Goal: Information Seeking & Learning: Learn about a topic

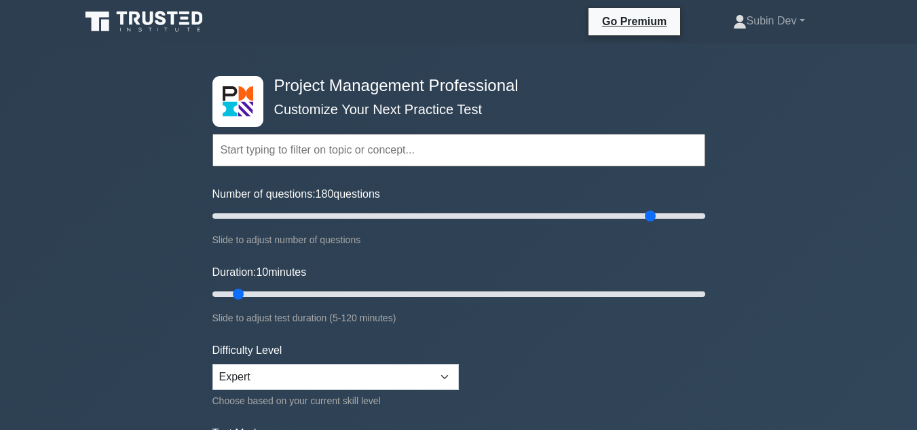
drag, startPoint x: 228, startPoint y: 218, endPoint x: 648, endPoint y: 217, distance: 420.0
type input "180"
click at [648, 217] on input "Number of questions: 180 questions" at bounding box center [458, 216] width 493 height 16
drag, startPoint x: 235, startPoint y: 295, endPoint x: 706, endPoint y: 301, distance: 470.3
type input "120"
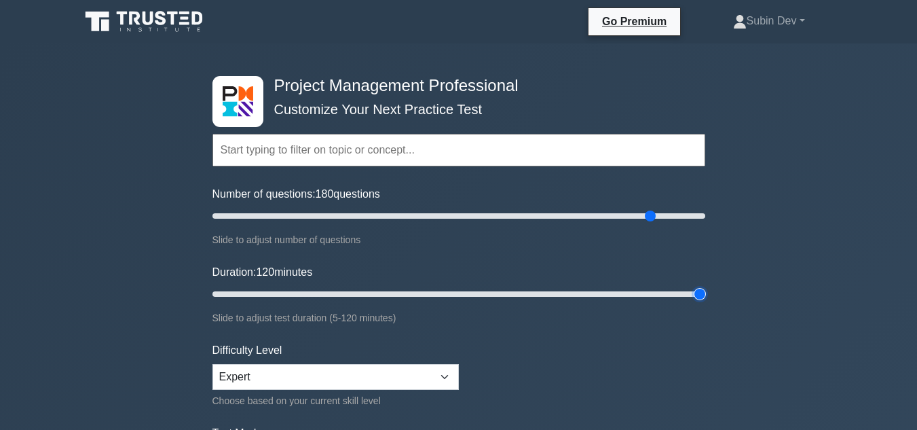
click at [705, 301] on input "Duration: 120 minutes" at bounding box center [458, 294] width 493 height 16
drag, startPoint x: 649, startPoint y: 218, endPoint x: 504, endPoint y: 231, distance: 146.5
type input "120"
click at [504, 224] on input "Number of questions: 120 questions" at bounding box center [458, 216] width 493 height 16
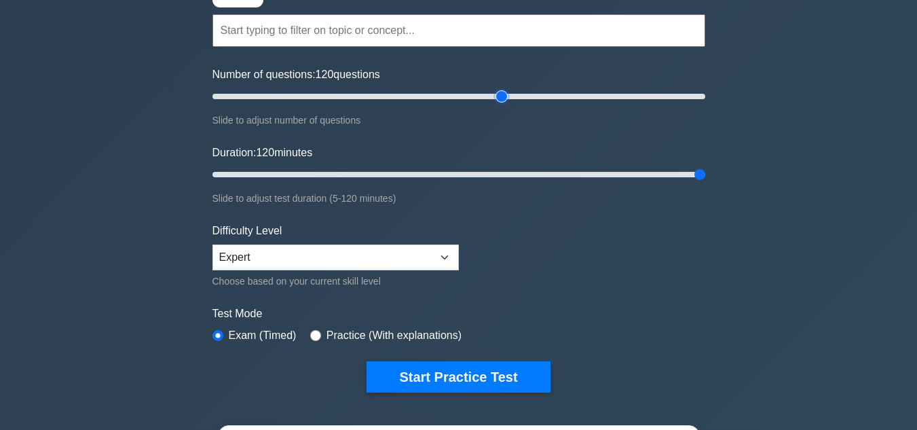
scroll to position [147, 0]
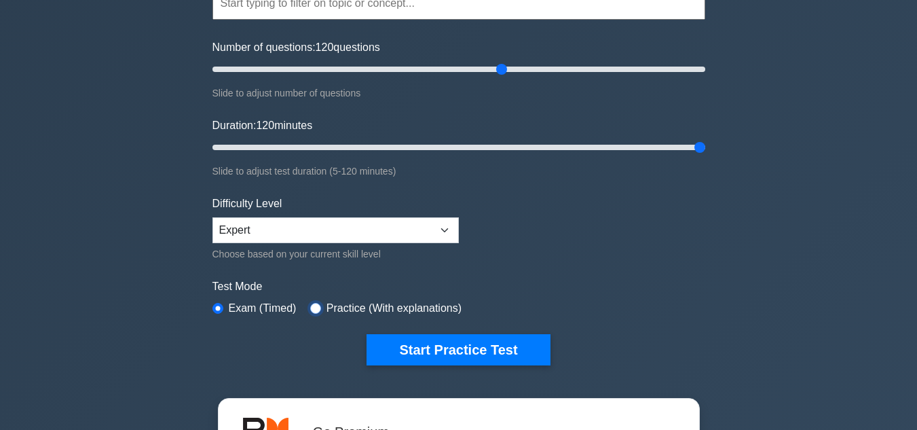
click at [311, 307] on input "radio" at bounding box center [315, 308] width 11 height 11
radio input "true"
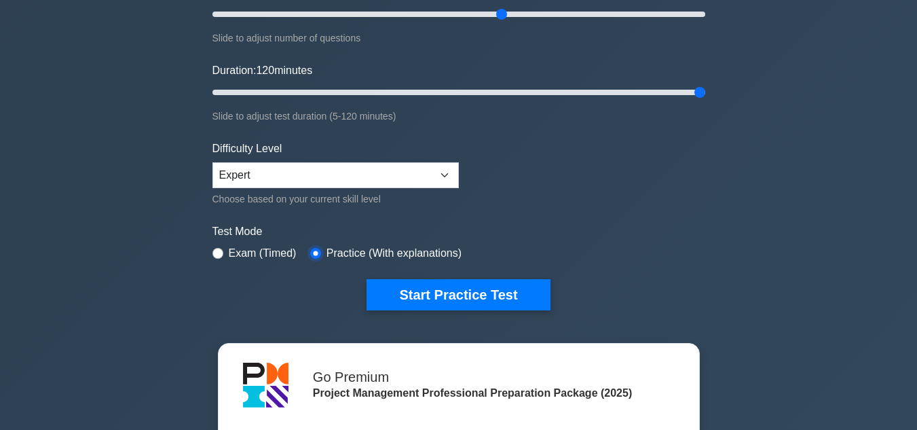
scroll to position [211, 0]
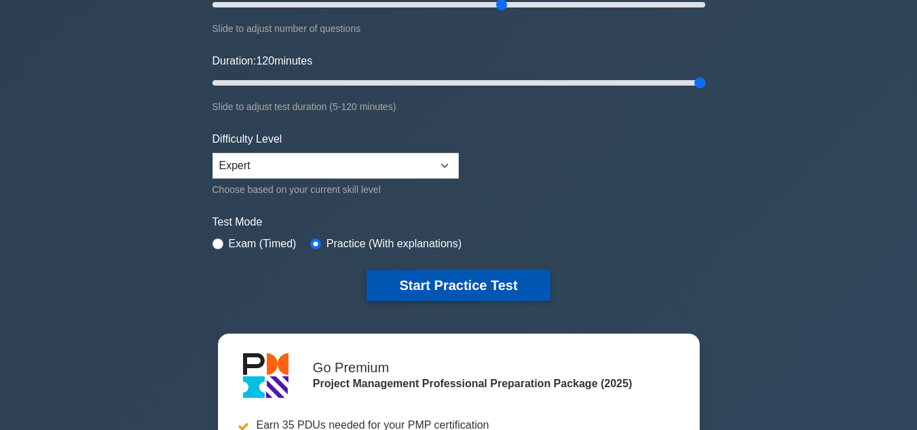
click at [474, 282] on button "Start Practice Test" at bounding box center [457, 284] width 183 height 31
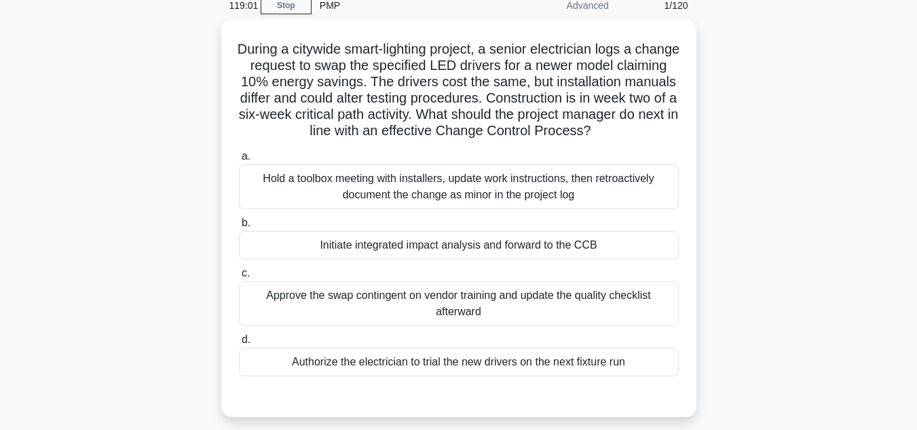
scroll to position [62, 0]
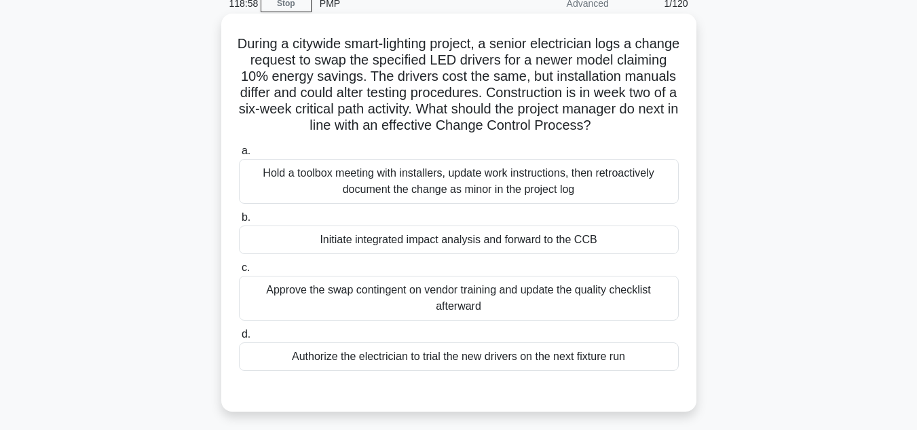
click at [447, 244] on div "Initiate integrated impact analysis and forward to the CCB" at bounding box center [459, 239] width 440 height 29
click at [239, 222] on input "b. Initiate integrated impact analysis and forward to the CCB" at bounding box center [239, 217] width 0 height 9
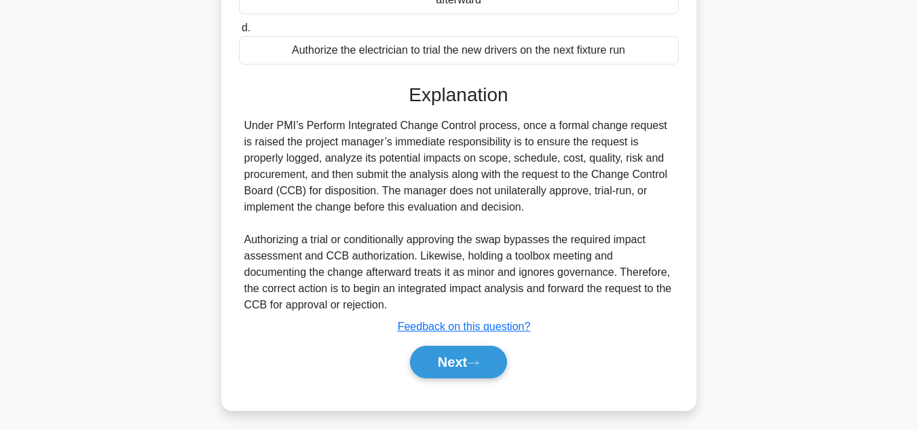
scroll to position [375, 0]
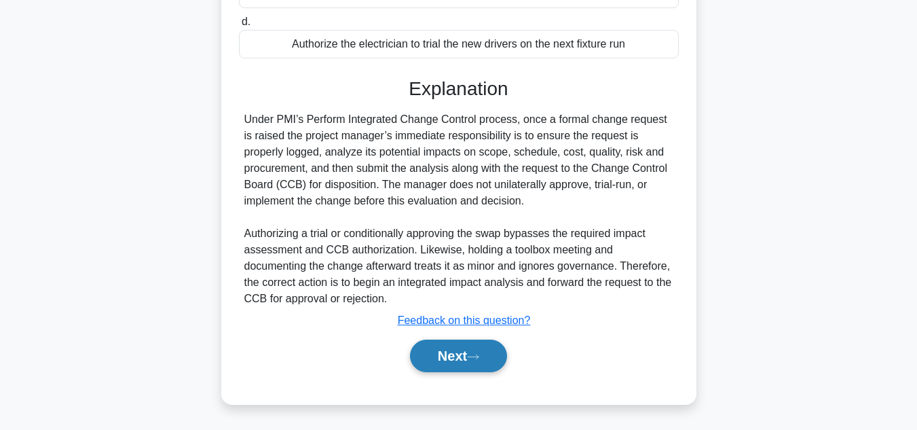
click at [469, 364] on button "Next" at bounding box center [458, 355] width 97 height 33
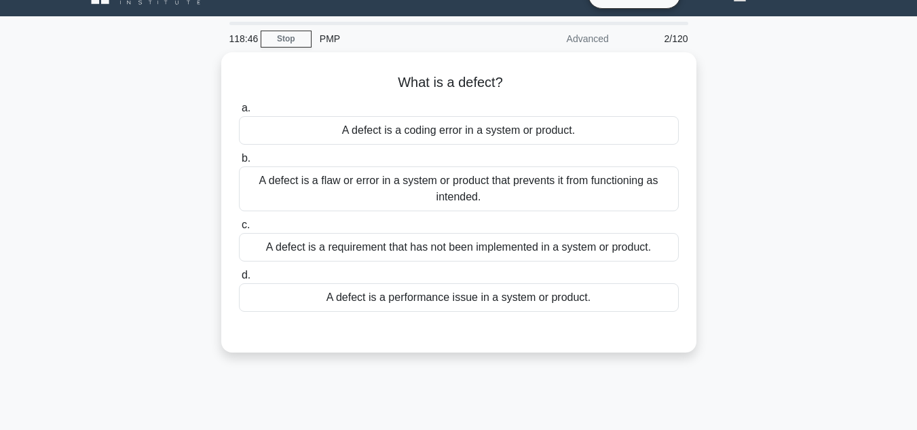
scroll to position [0, 0]
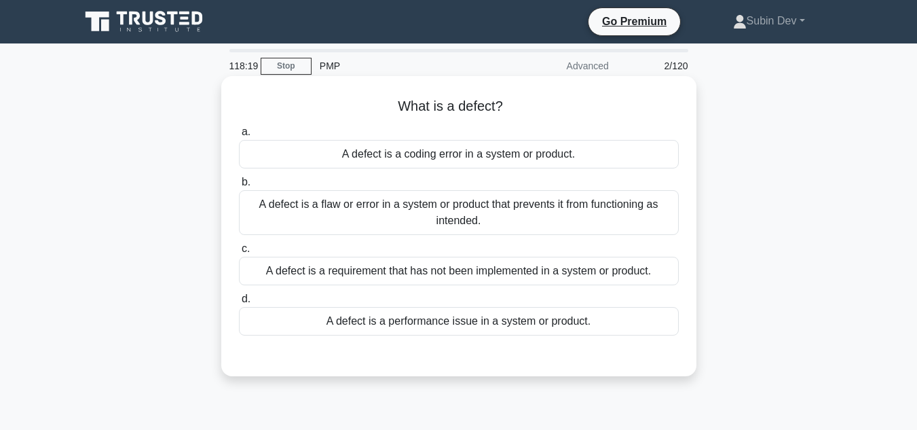
click at [498, 214] on div "A defect is a flaw or error in a system or product that prevents it from functi…" at bounding box center [459, 212] width 440 height 45
click at [239, 187] on input "b. A defect is a flaw or error in a system or product that prevents it from fun…" at bounding box center [239, 182] width 0 height 9
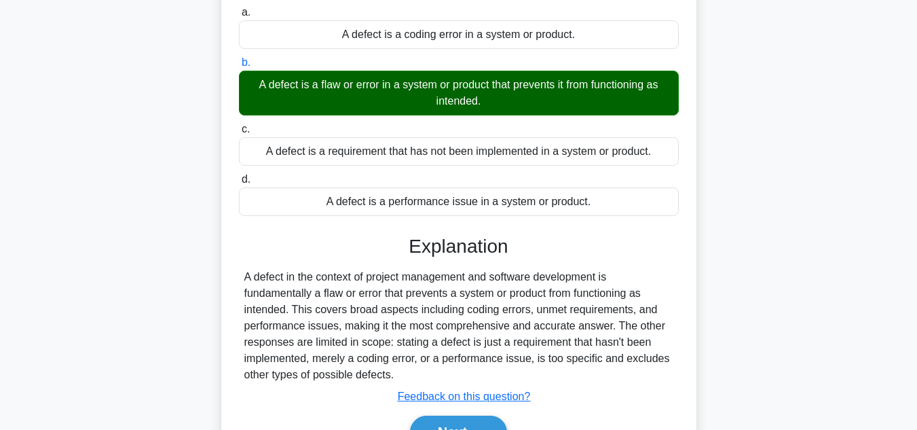
scroll to position [302, 0]
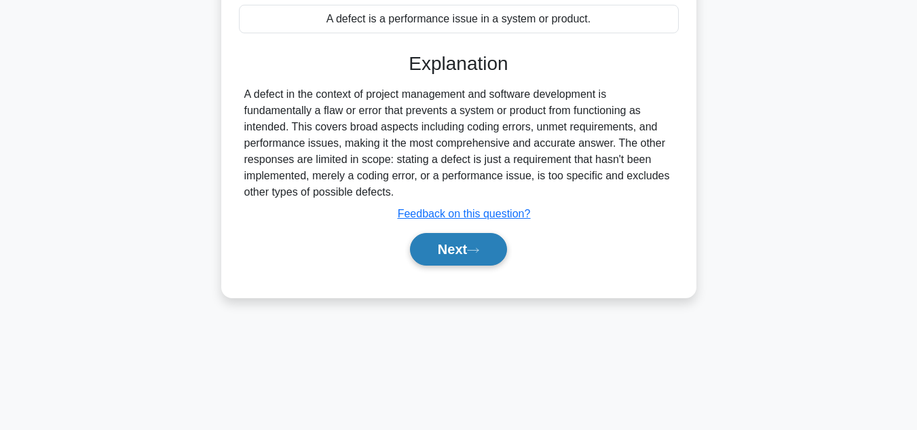
click at [461, 261] on button "Next" at bounding box center [458, 249] width 97 height 33
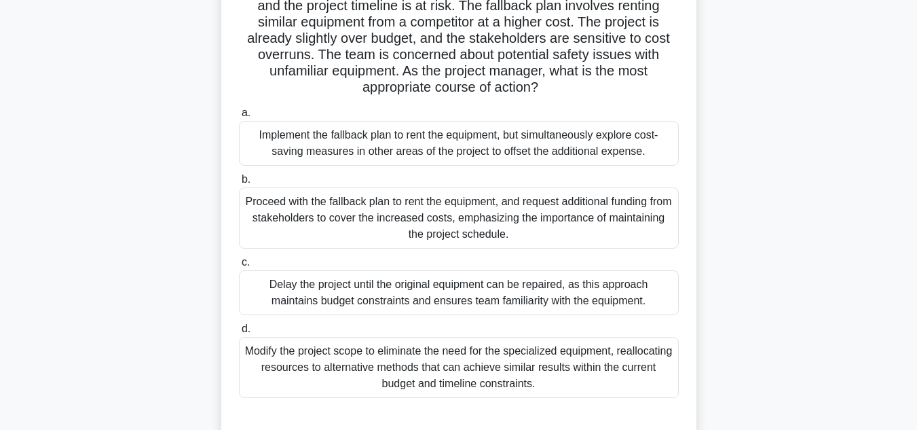
scroll to position [143, 0]
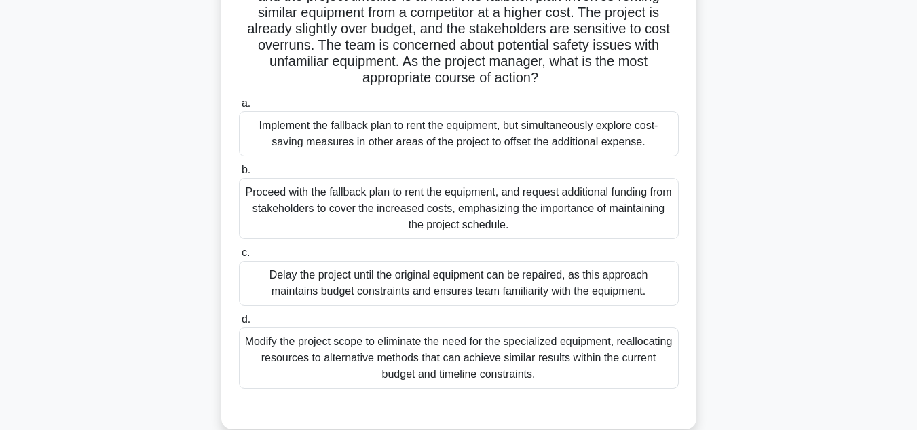
click at [537, 145] on div "Implement the fallback plan to rent the equipment, but simultaneously explore c…" at bounding box center [459, 133] width 440 height 45
click at [239, 108] on input "a. Implement the fallback plan to rent the equipment, but simultaneously explor…" at bounding box center [239, 103] width 0 height 9
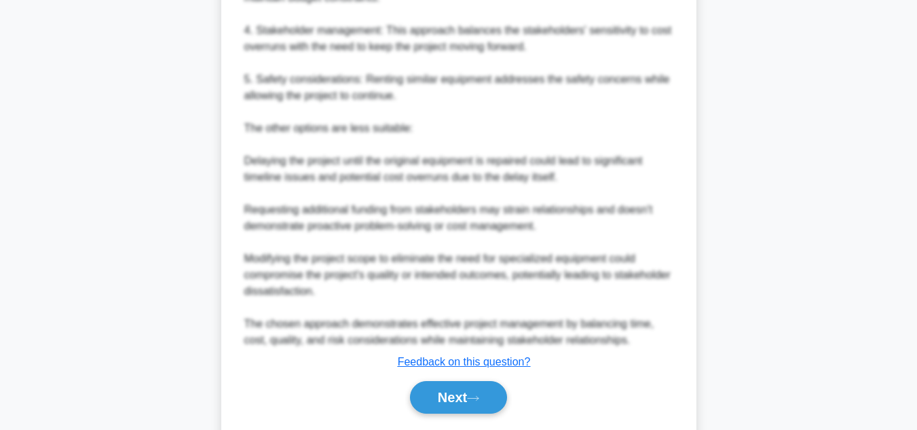
scroll to position [831, 0]
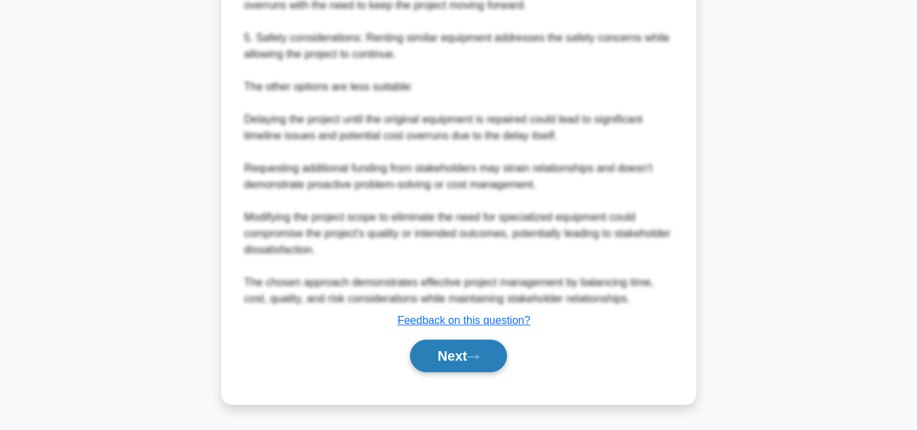
click at [455, 349] on button "Next" at bounding box center [458, 355] width 97 height 33
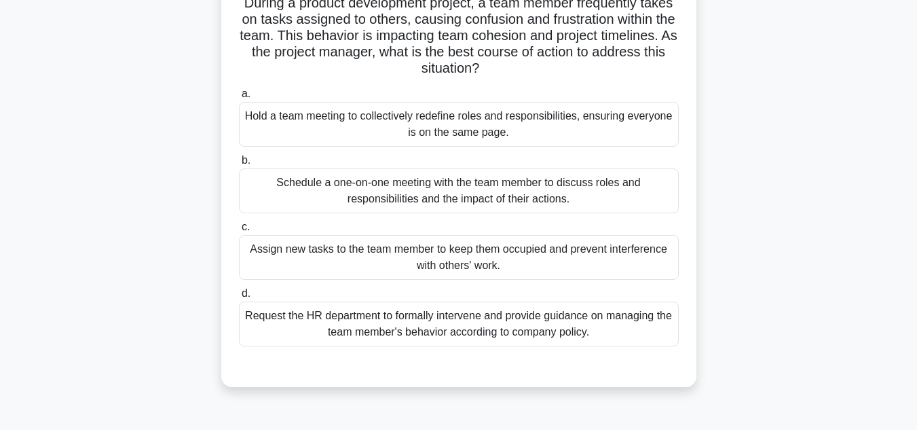
scroll to position [108, 0]
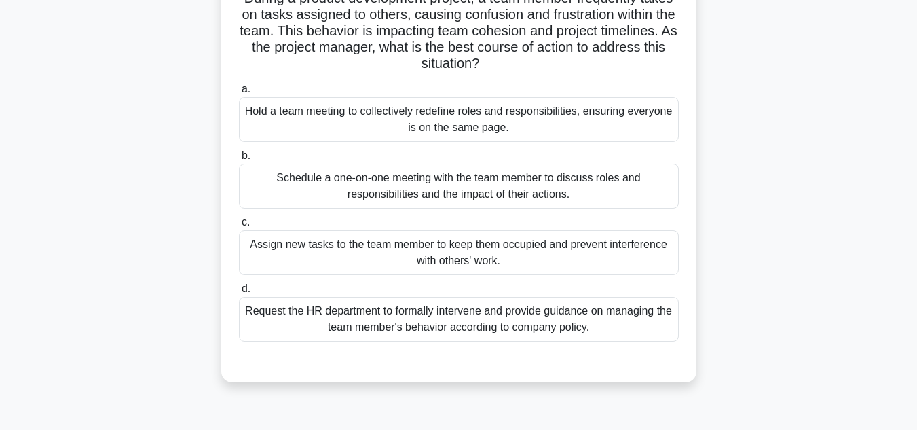
click at [520, 185] on div "Schedule a one-on-one meeting with the team member to discuss roles and respons…" at bounding box center [459, 186] width 440 height 45
click at [239, 160] on input "b. Schedule a one-on-one meeting with the team member to discuss roles and resp…" at bounding box center [239, 155] width 0 height 9
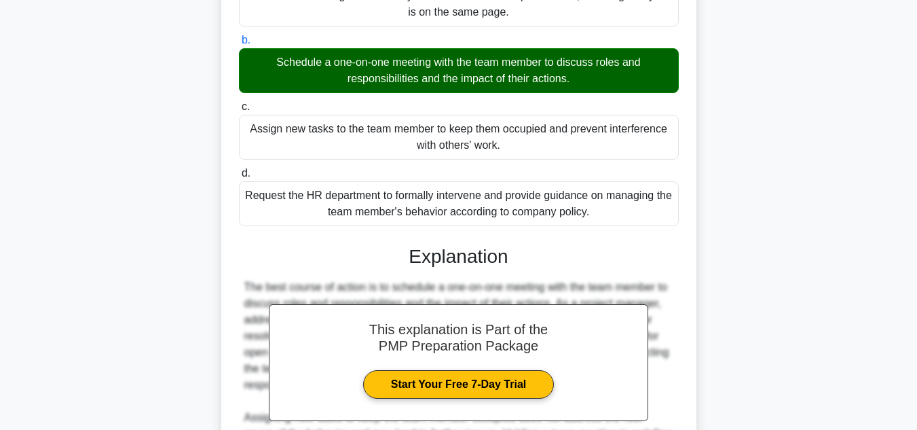
scroll to position [424, 0]
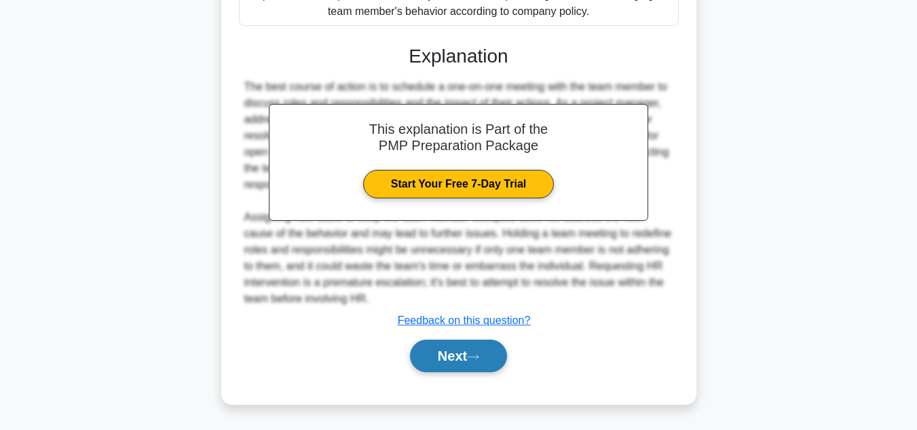
click at [458, 366] on button "Next" at bounding box center [458, 355] width 97 height 33
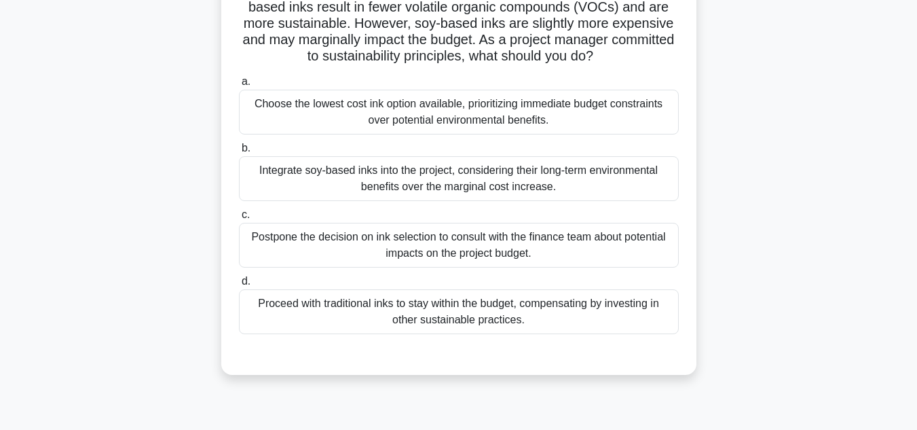
scroll to position [136, 0]
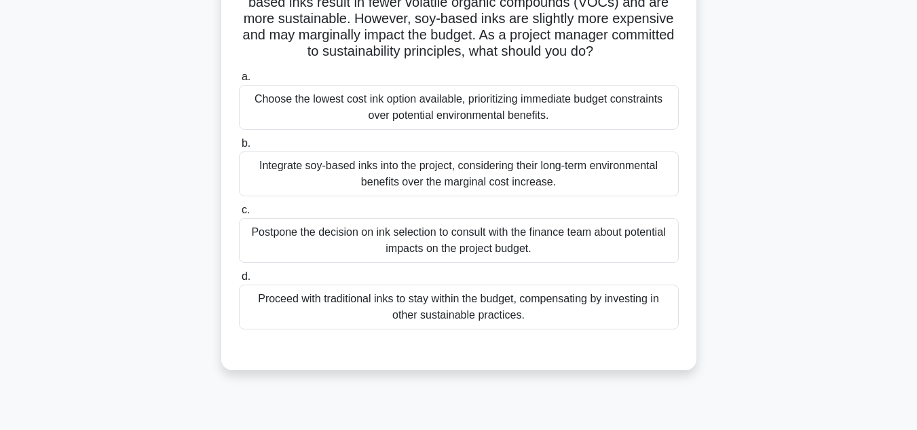
click at [554, 311] on div "Proceed with traditional inks to stay within the budget, compensating by invest…" at bounding box center [459, 306] width 440 height 45
click at [239, 281] on input "d. Proceed with traditional inks to stay within the budget, compensating by inv…" at bounding box center [239, 276] width 0 height 9
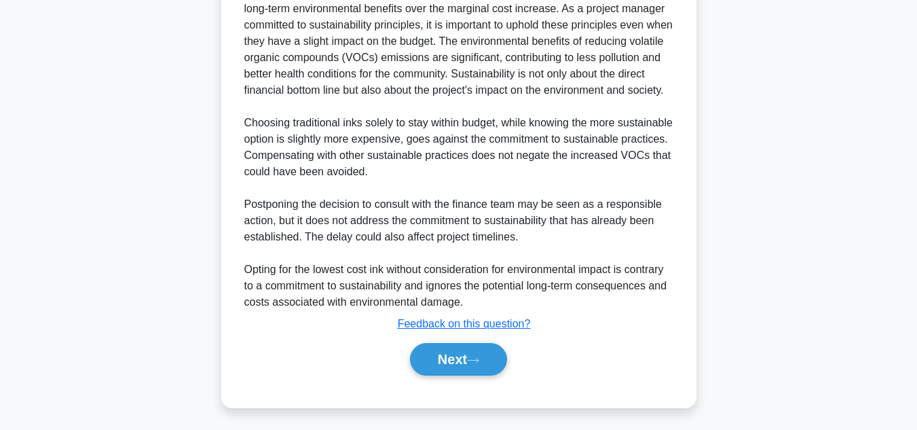
scroll to position [556, 0]
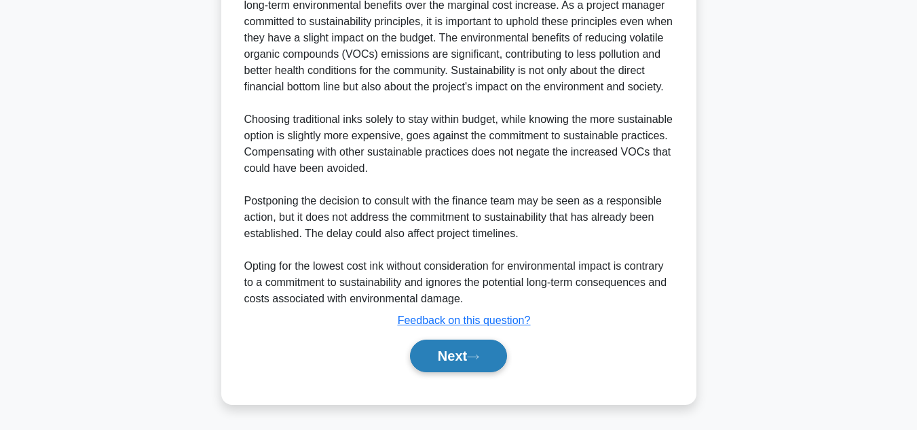
click at [451, 358] on button "Next" at bounding box center [458, 355] width 97 height 33
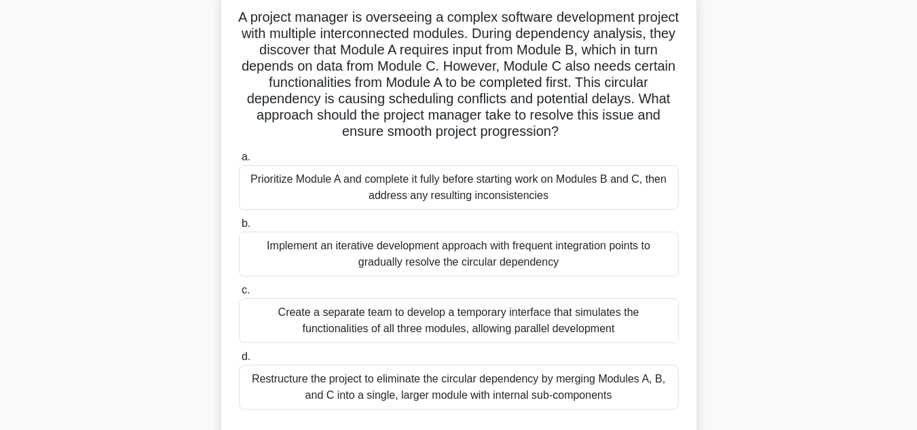
scroll to position [123, 0]
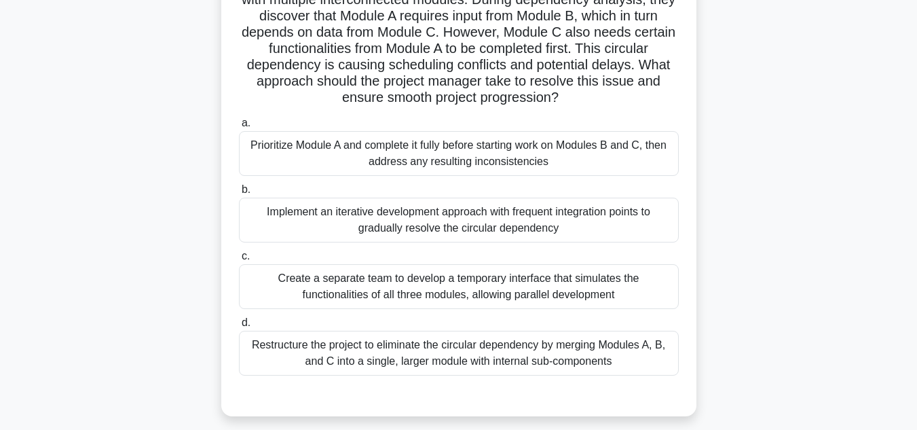
click at [516, 218] on div "Implement an iterative development approach with frequent integration points to…" at bounding box center [459, 219] width 440 height 45
click at [239, 194] on input "b. Implement an iterative development approach with frequent integration points…" at bounding box center [239, 189] width 0 height 9
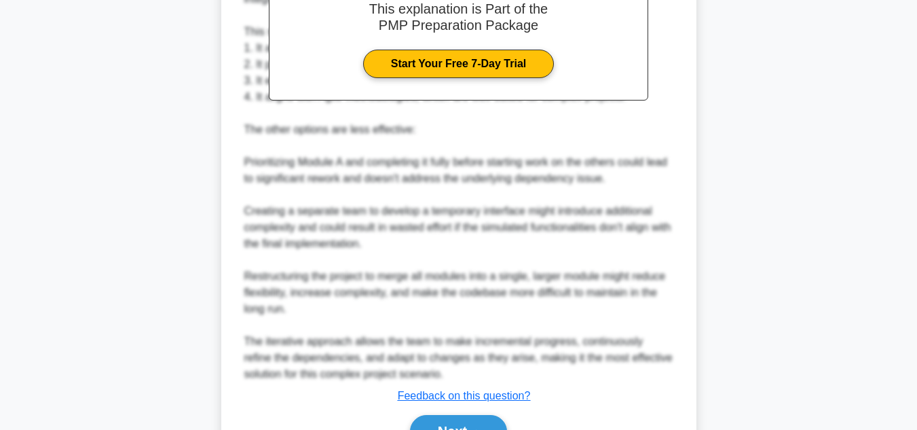
scroll to position [668, 0]
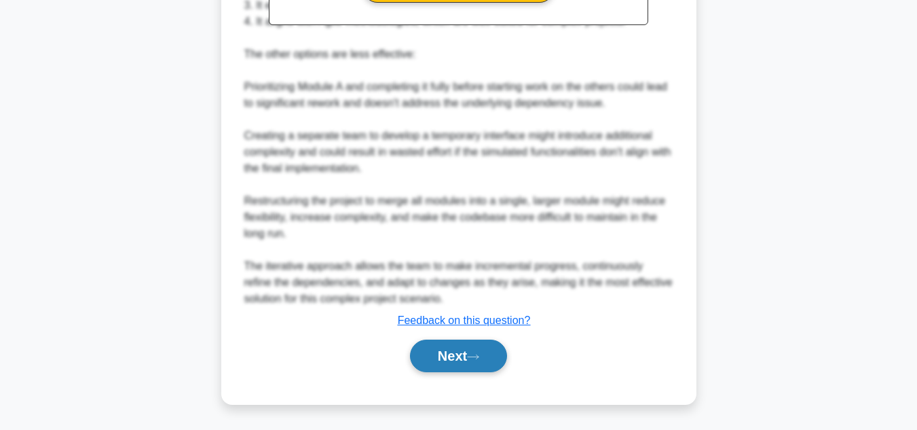
click at [459, 344] on button "Next" at bounding box center [458, 355] width 97 height 33
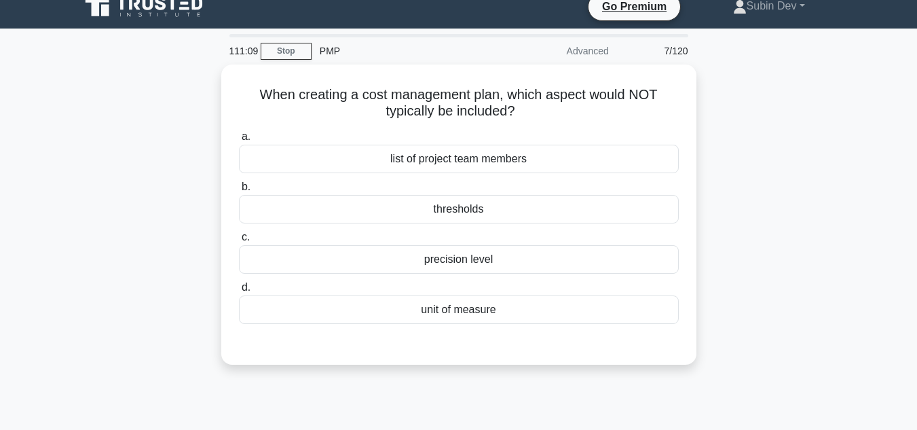
scroll to position [6, 0]
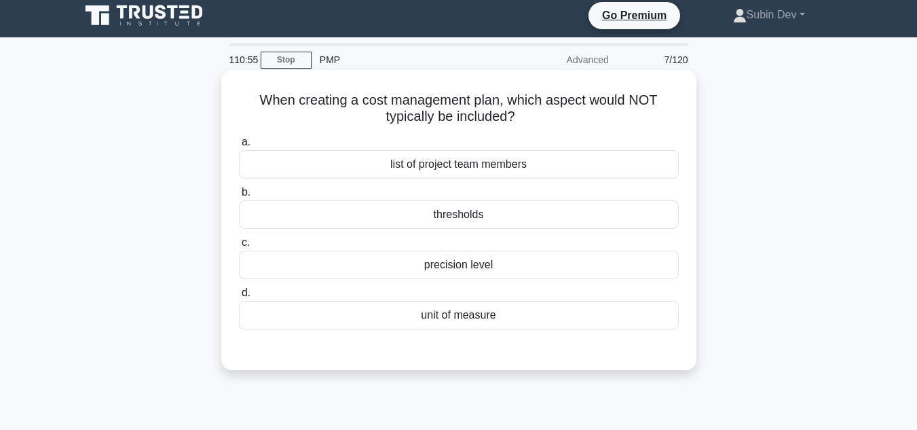
click at [444, 172] on div "list of project team members" at bounding box center [459, 164] width 440 height 29
click at [239, 147] on input "a. list of project team members" at bounding box center [239, 142] width 0 height 9
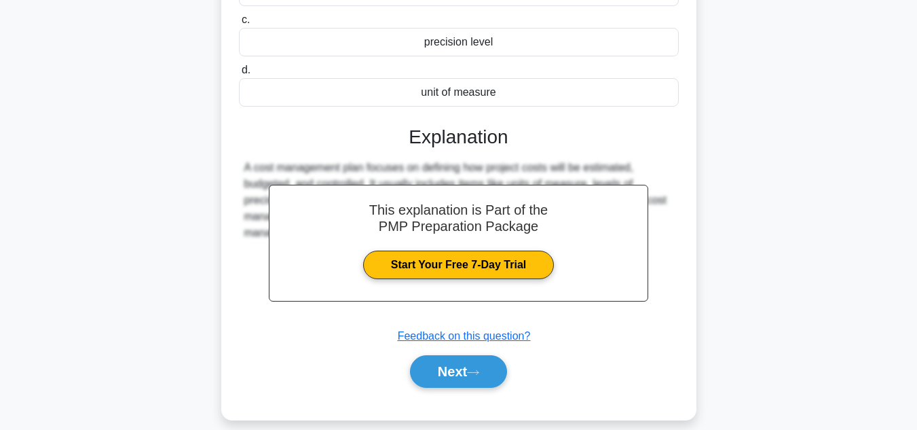
scroll to position [303, 0]
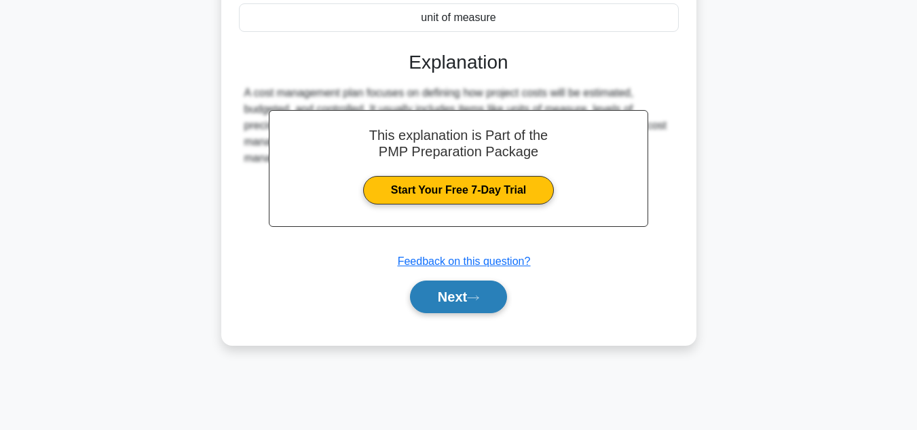
click at [462, 296] on button "Next" at bounding box center [458, 296] width 97 height 33
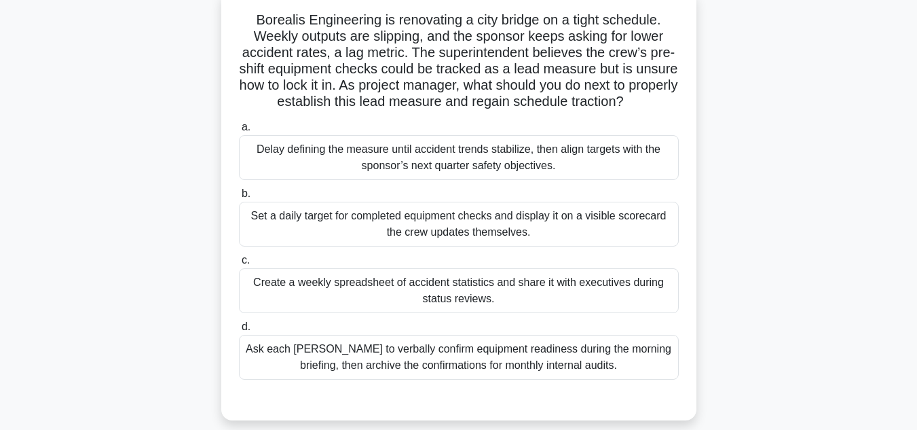
scroll to position [94, 0]
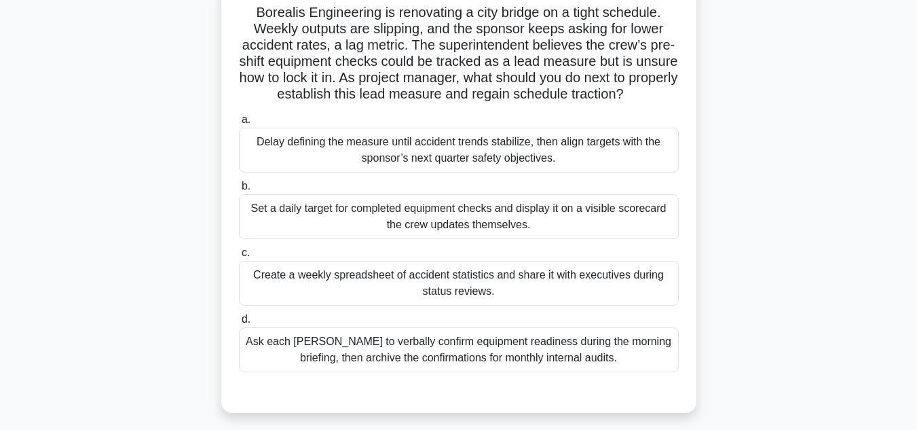
click at [444, 237] on div "Set a daily target for completed equipment checks and display it on a visible s…" at bounding box center [459, 216] width 440 height 45
click at [239, 191] on input "b. Set a daily target for completed equipment checks and display it on a visibl…" at bounding box center [239, 186] width 0 height 9
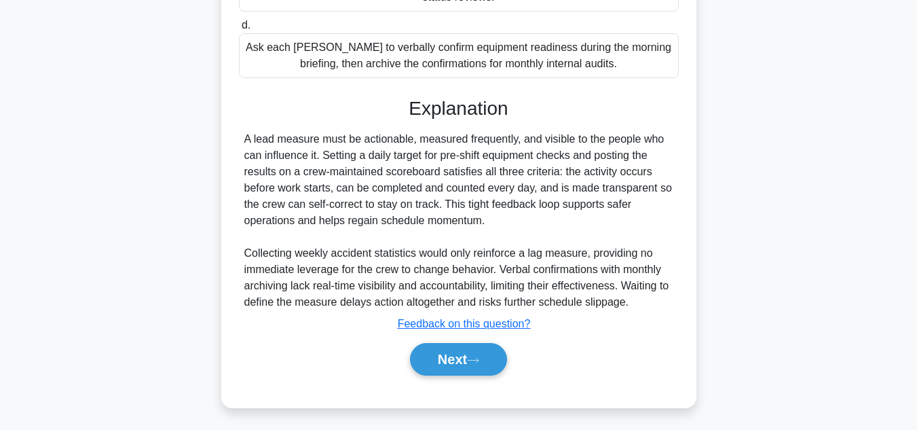
scroll to position [396, 0]
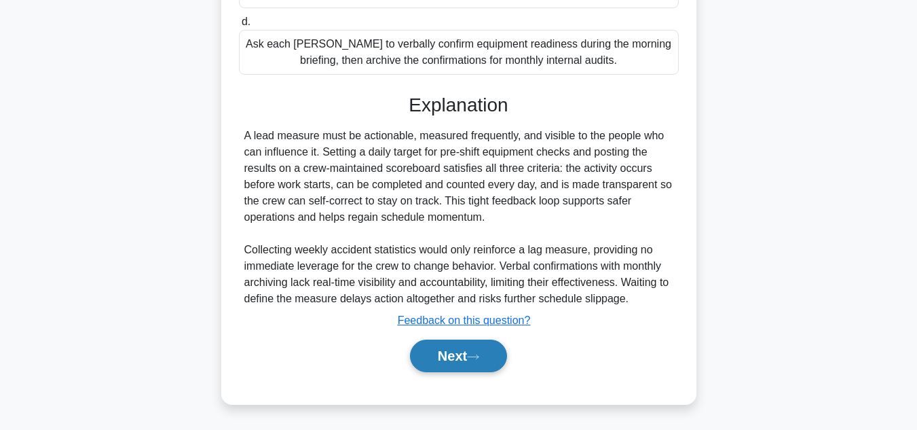
click at [461, 372] on button "Next" at bounding box center [458, 355] width 97 height 33
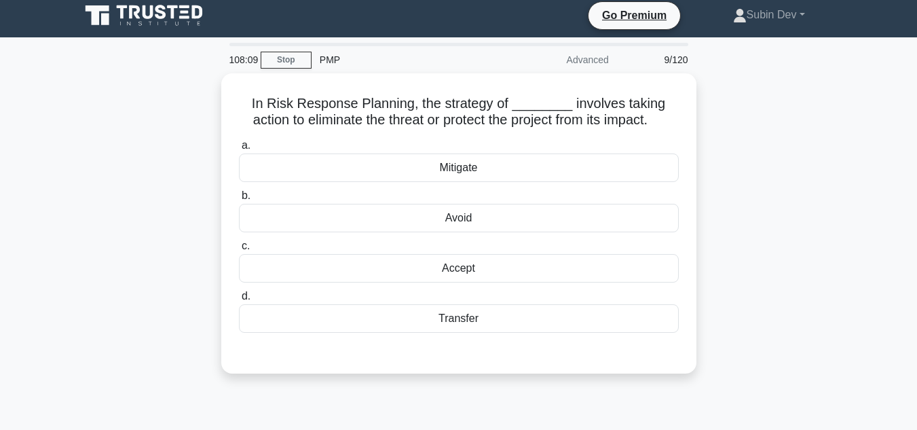
scroll to position [7, 0]
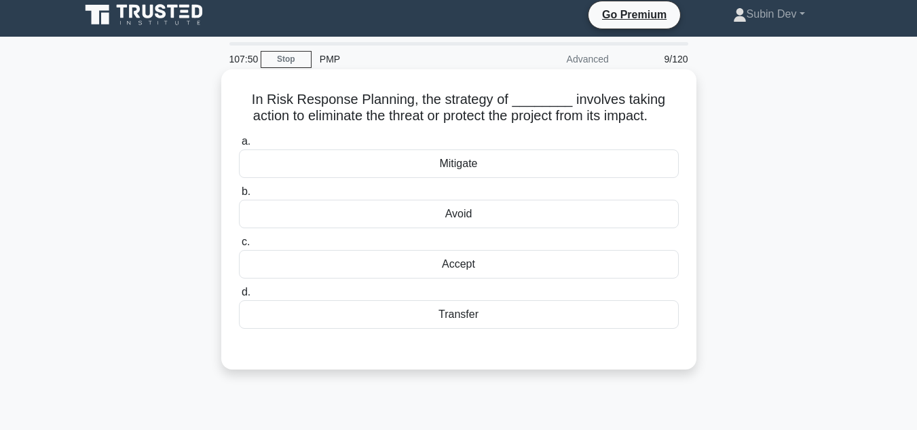
click at [459, 215] on div "Avoid" at bounding box center [459, 214] width 440 height 29
click at [239, 196] on input "b. Avoid" at bounding box center [239, 191] width 0 height 9
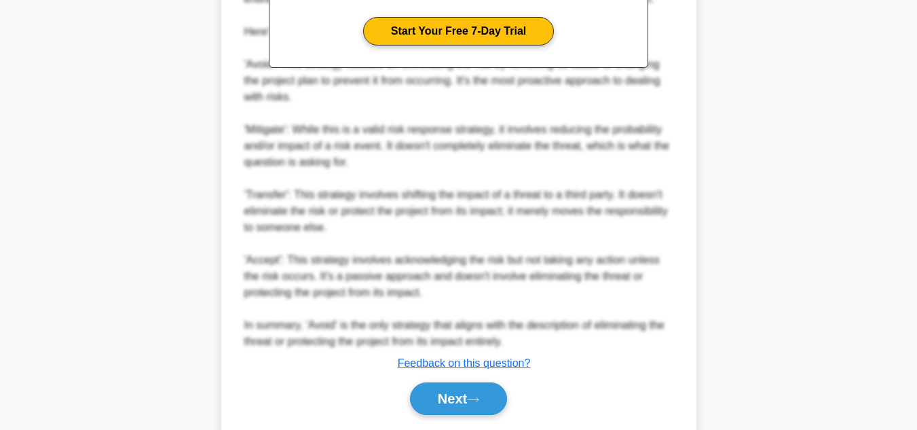
scroll to position [506, 0]
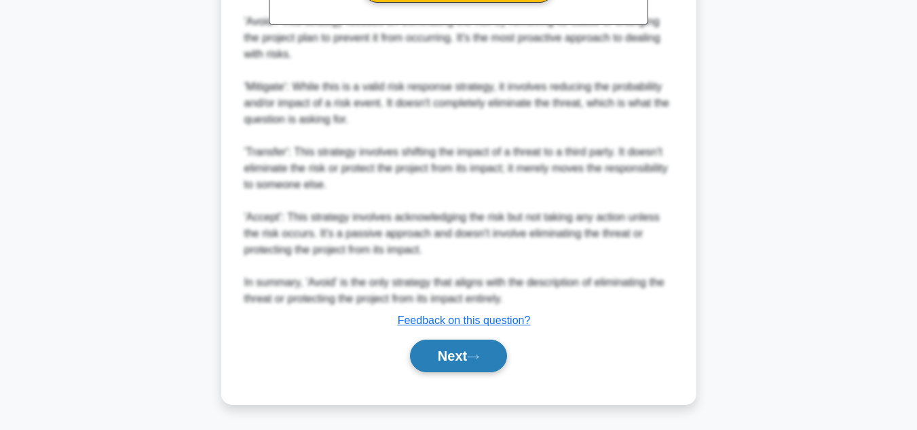
click at [457, 352] on button "Next" at bounding box center [458, 355] width 97 height 33
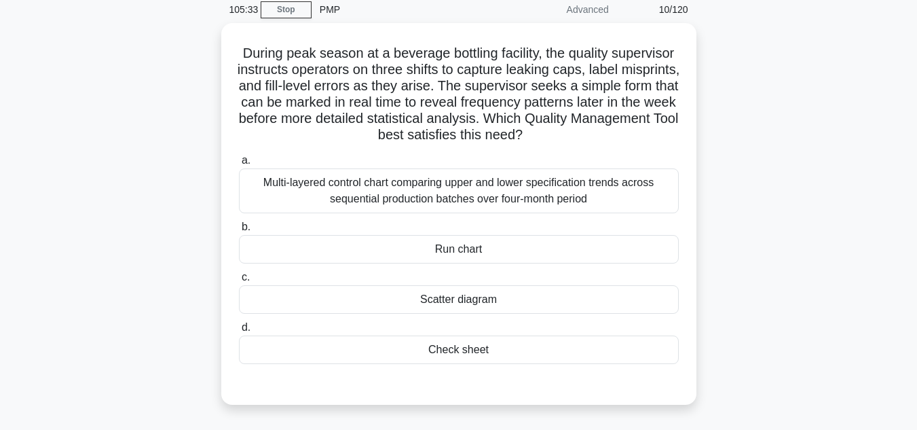
scroll to position [70, 0]
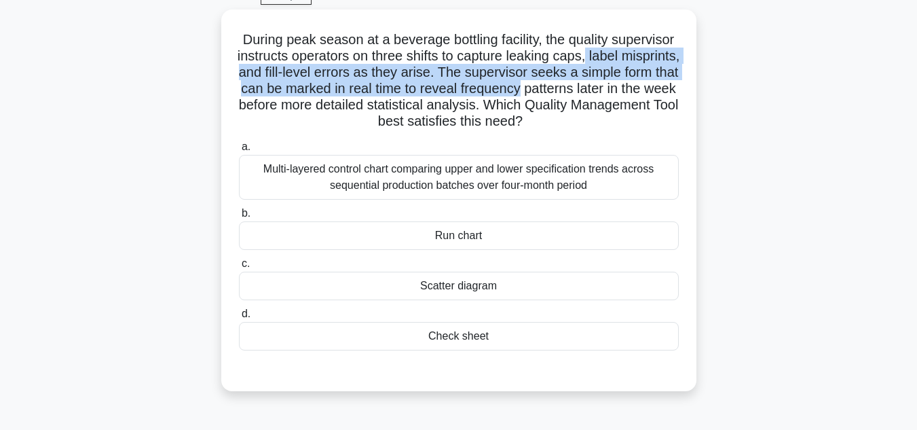
drag, startPoint x: 914, startPoint y: 85, endPoint x: 917, endPoint y: 62, distance: 22.6
click at [916, 62] on html "Go Premium Subin Dev Profile" at bounding box center [458, 296] width 917 height 733
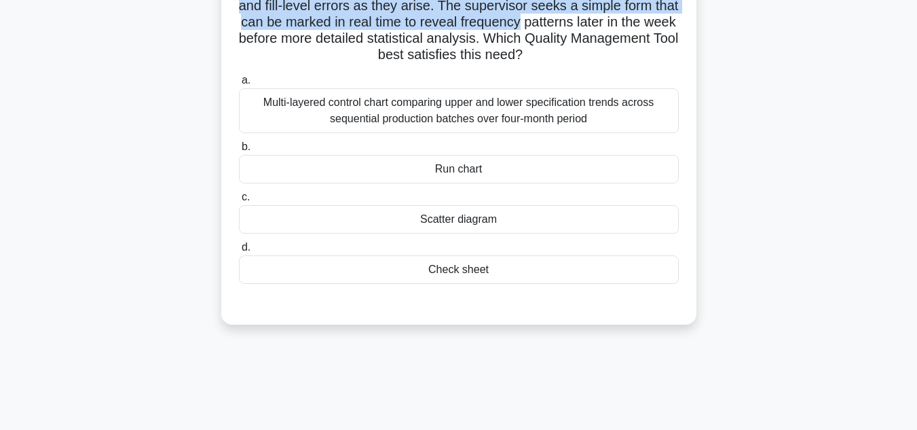
scroll to position [138, 0]
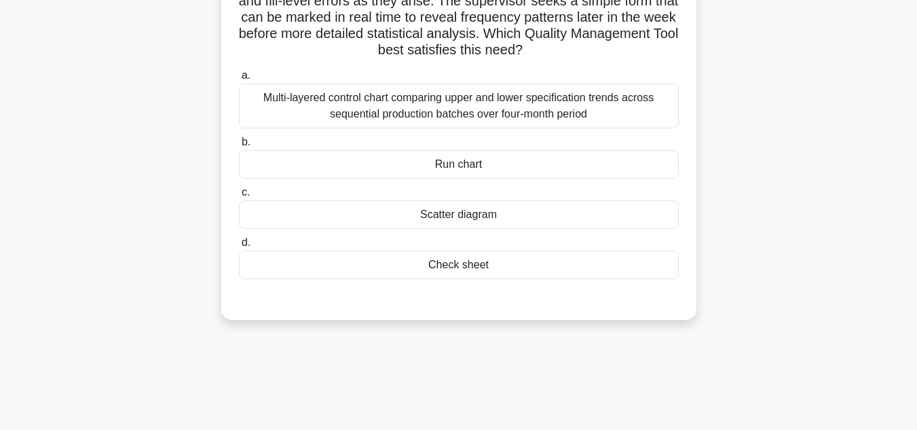
click at [454, 265] on div "Check sheet" at bounding box center [459, 264] width 440 height 29
click at [239, 247] on input "d. Check sheet" at bounding box center [239, 242] width 0 height 9
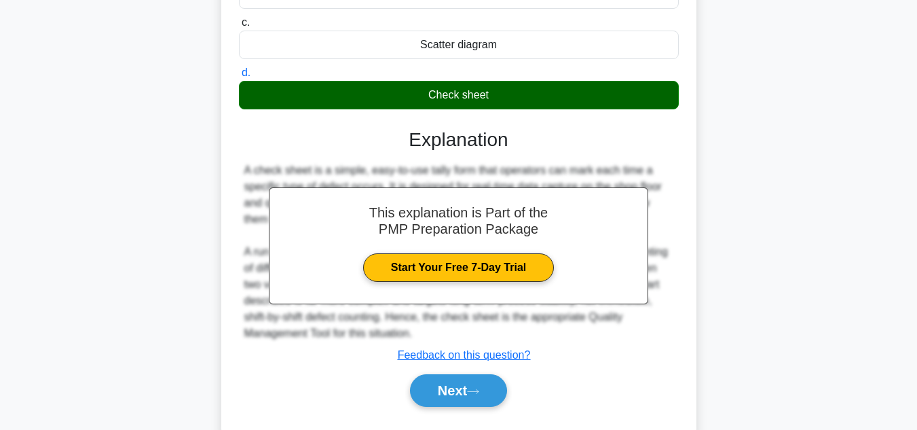
scroll to position [343, 0]
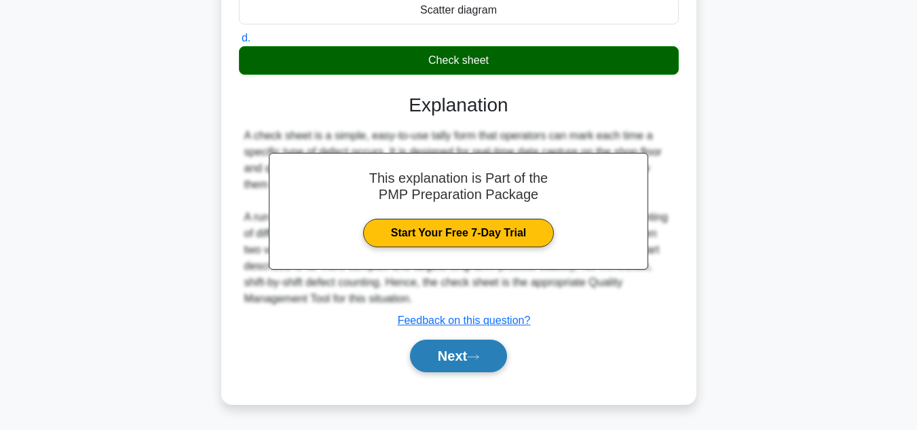
click at [462, 356] on button "Next" at bounding box center [458, 355] width 97 height 33
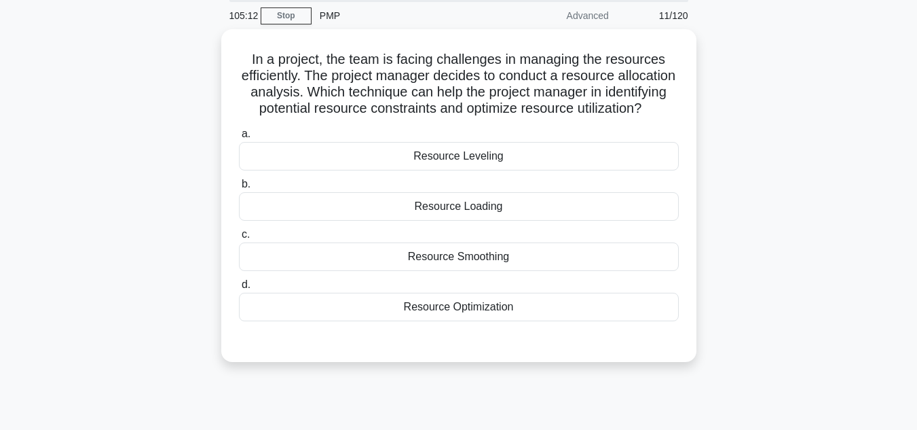
scroll to position [43, 0]
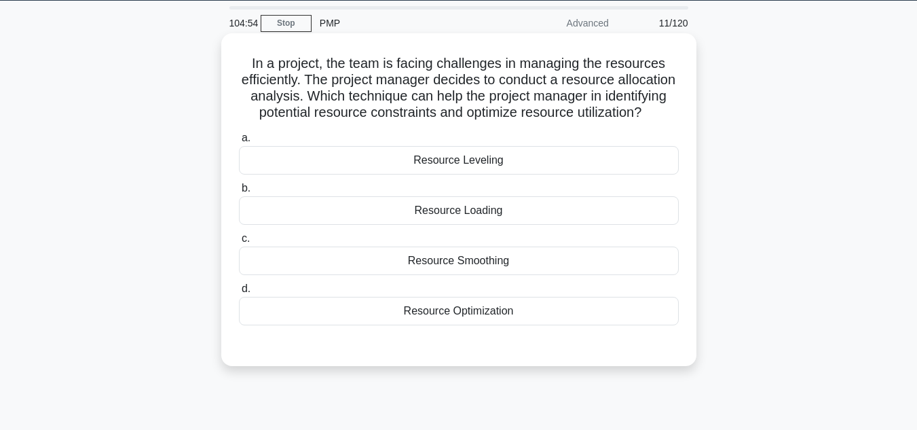
click at [478, 174] on div "Resource Leveling" at bounding box center [459, 160] width 440 height 29
click at [239, 143] on input "a. Resource Leveling" at bounding box center [239, 138] width 0 height 9
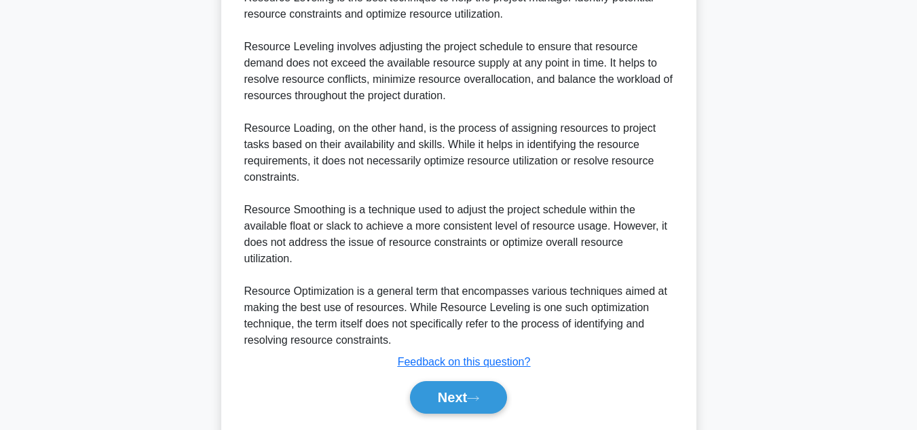
scroll to position [473, 0]
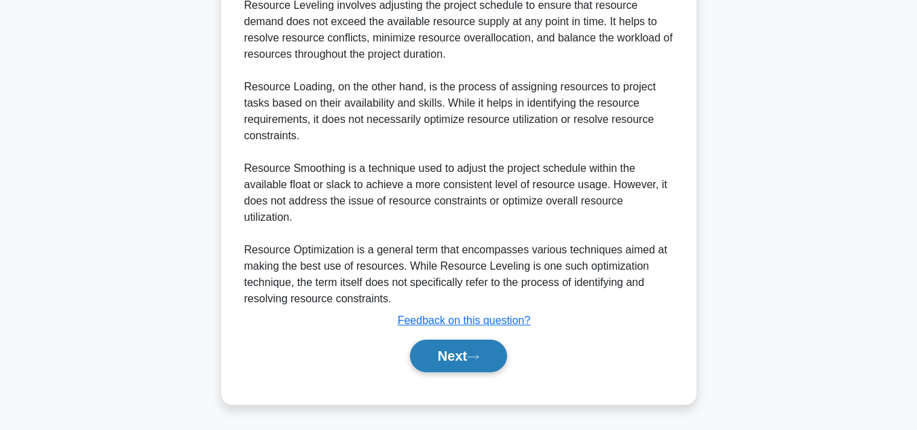
click at [441, 352] on button "Next" at bounding box center [458, 355] width 97 height 33
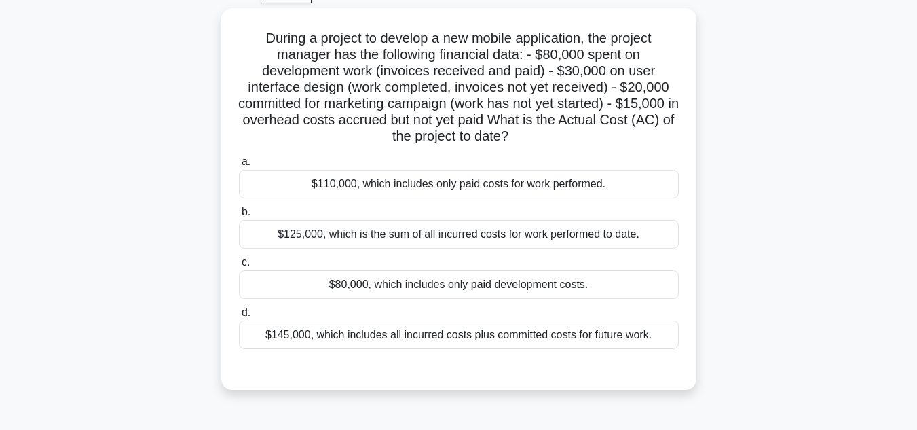
scroll to position [68, 0]
click at [429, 339] on div "$145,000, which includes all incurred costs plus committed costs for future wor…" at bounding box center [459, 334] width 440 height 29
click at [239, 317] on input "d. $145,000, which includes all incurred costs plus committed costs for future …" at bounding box center [239, 312] width 0 height 9
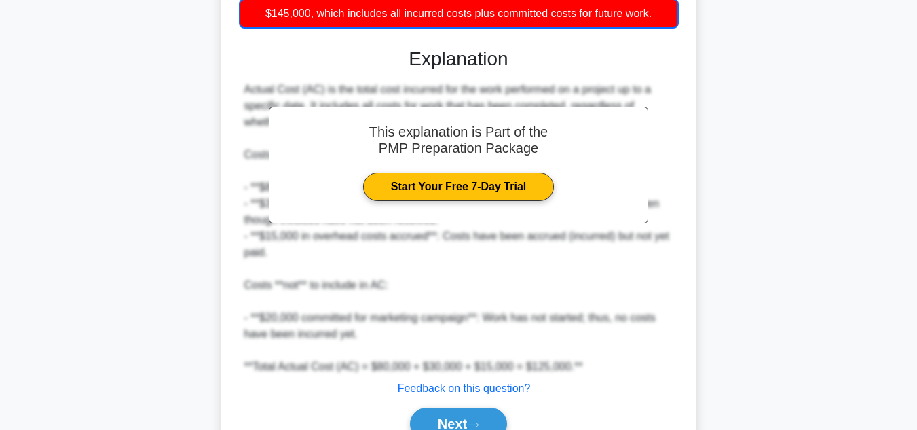
scroll to position [458, 0]
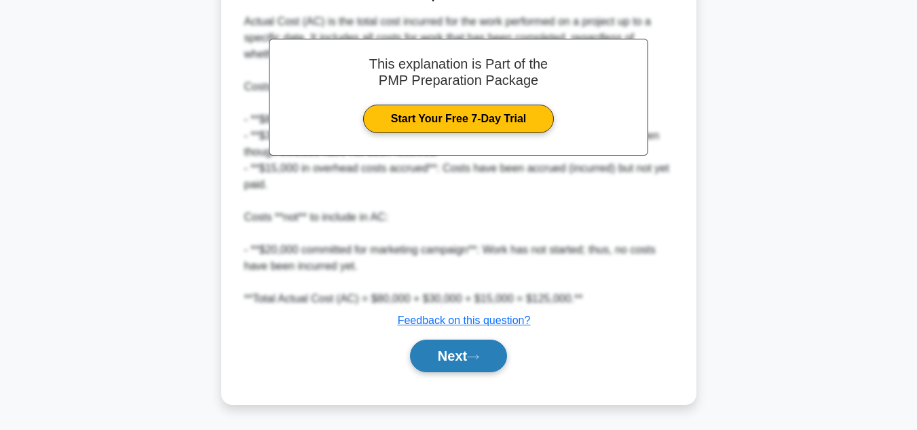
click at [433, 356] on button "Next" at bounding box center [458, 355] width 97 height 33
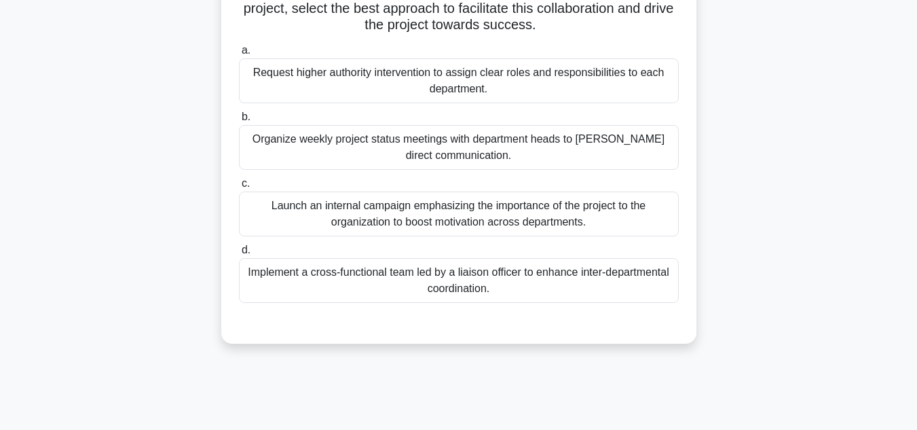
scroll to position [286, 0]
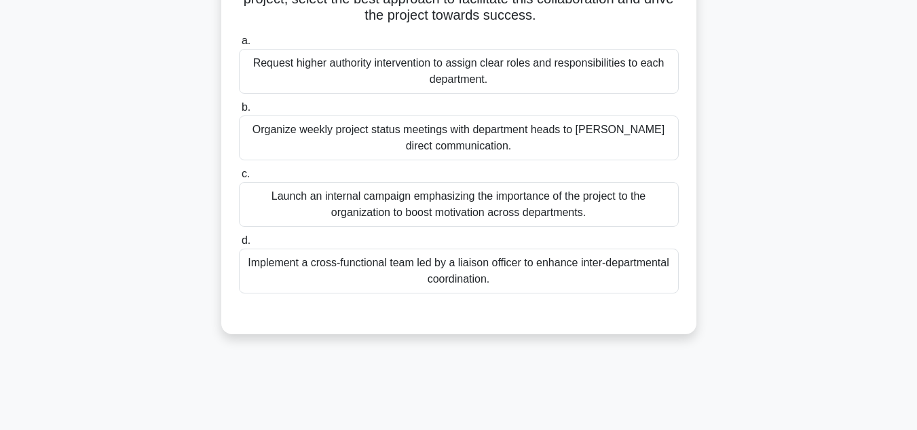
click at [487, 227] on div "Launch an internal campaign emphasizing the importance of the project to the or…" at bounding box center [459, 204] width 440 height 45
click at [239, 178] on input "c. Launch an internal campaign emphasizing the importance of the project to the…" at bounding box center [239, 174] width 0 height 9
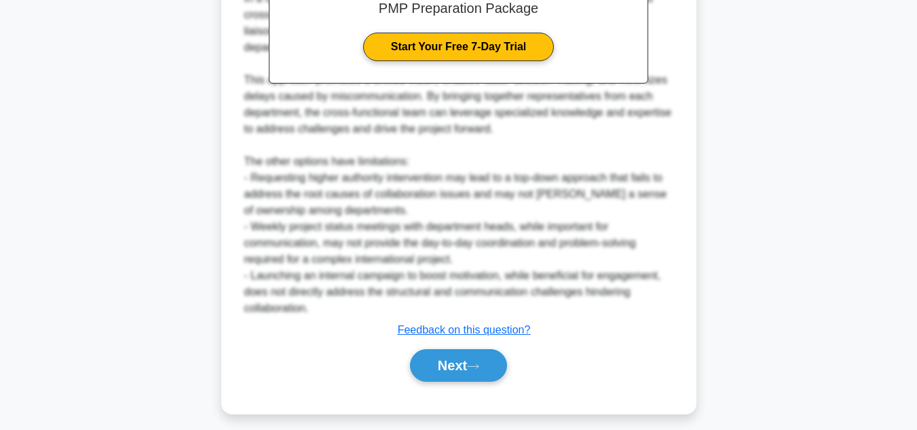
scroll to position [719, 0]
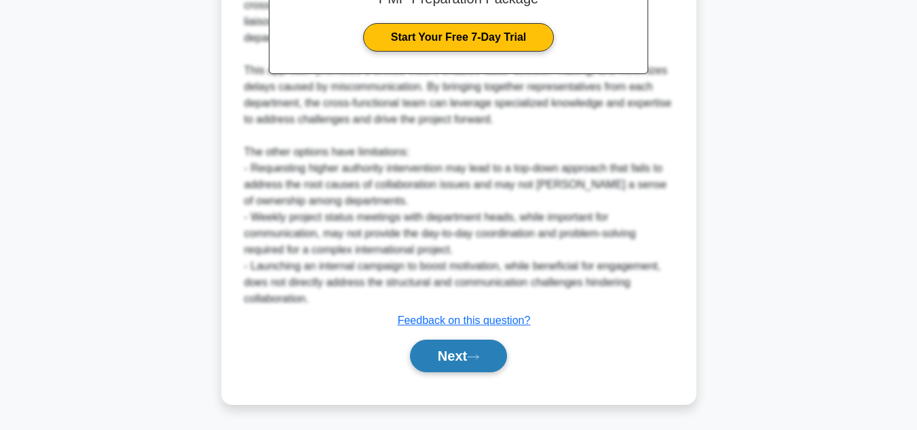
click at [488, 356] on button "Next" at bounding box center [458, 355] width 97 height 33
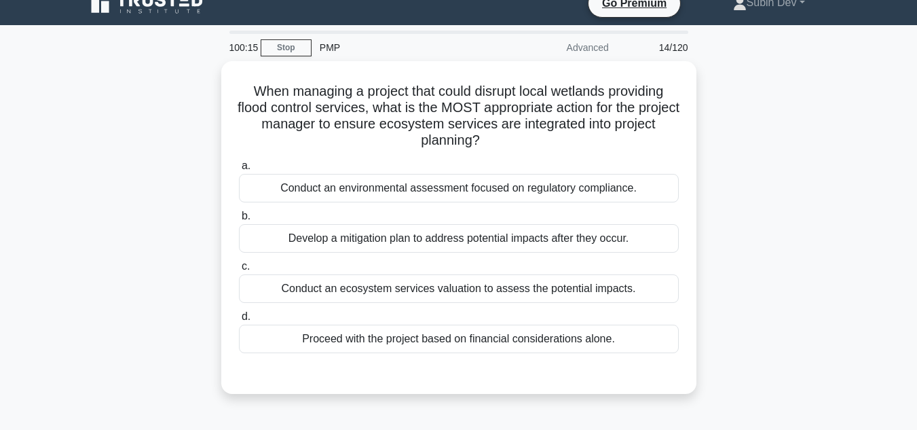
scroll to position [20, 0]
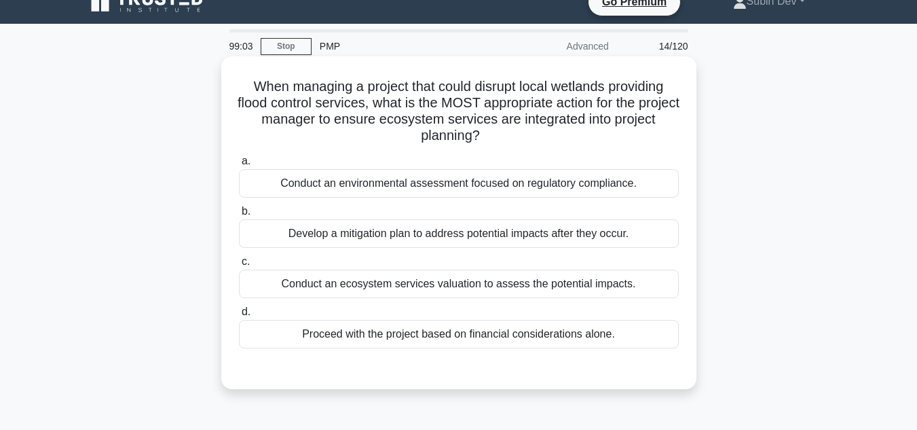
click at [605, 187] on div "Conduct an environmental assessment focused on regulatory compliance." at bounding box center [459, 183] width 440 height 29
click at [239, 166] on input "a. Conduct an environmental assessment focused on regulatory compliance." at bounding box center [239, 161] width 0 height 9
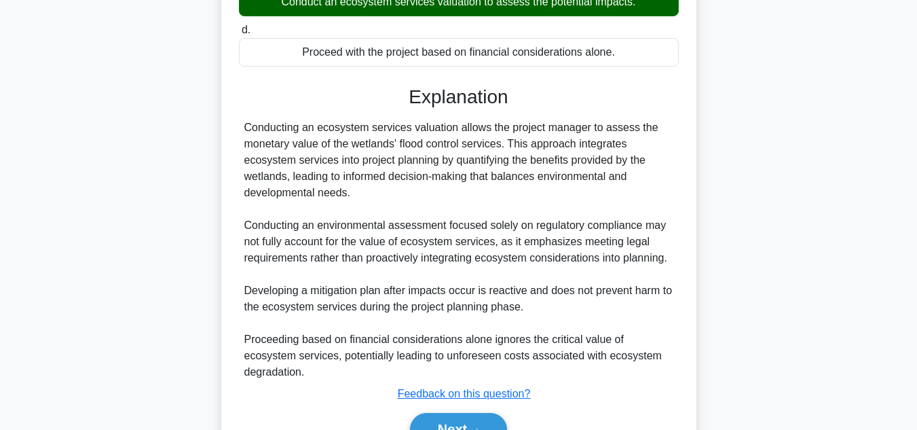
scroll to position [377, 0]
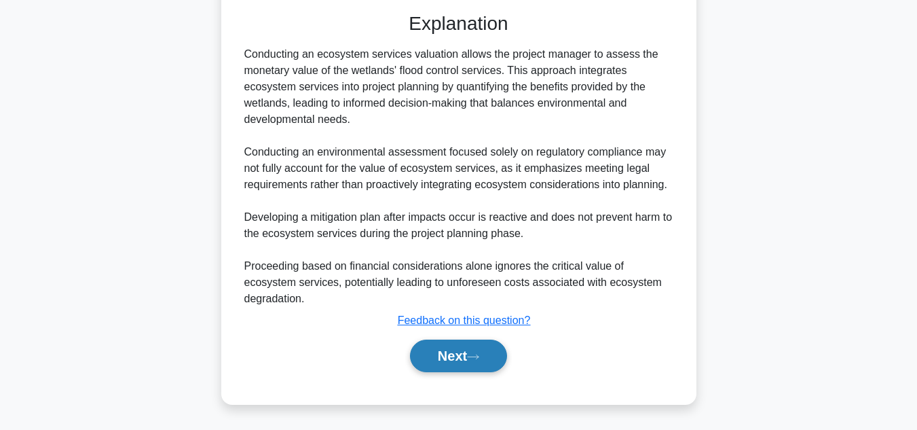
click at [457, 360] on button "Next" at bounding box center [458, 355] width 97 height 33
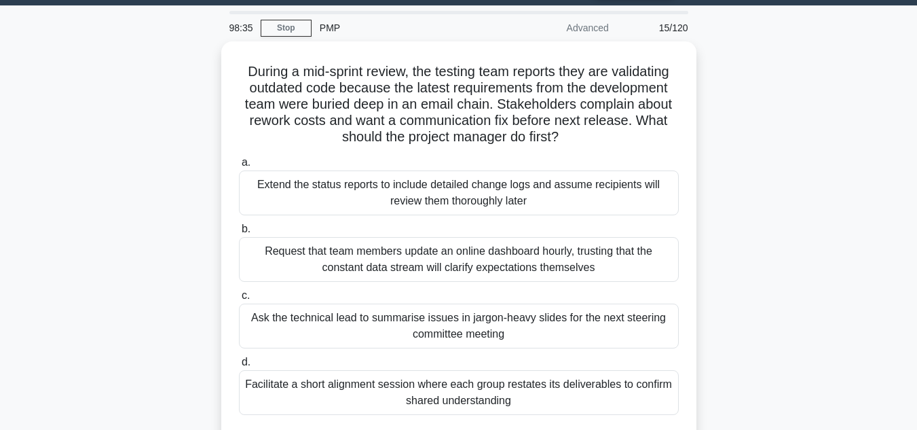
scroll to position [39, 0]
